Goal: Information Seeking & Learning: Learn about a topic

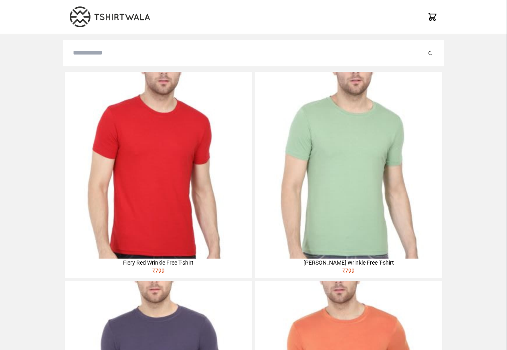
type input "*******"
